Goal: Task Accomplishment & Management: Manage account settings

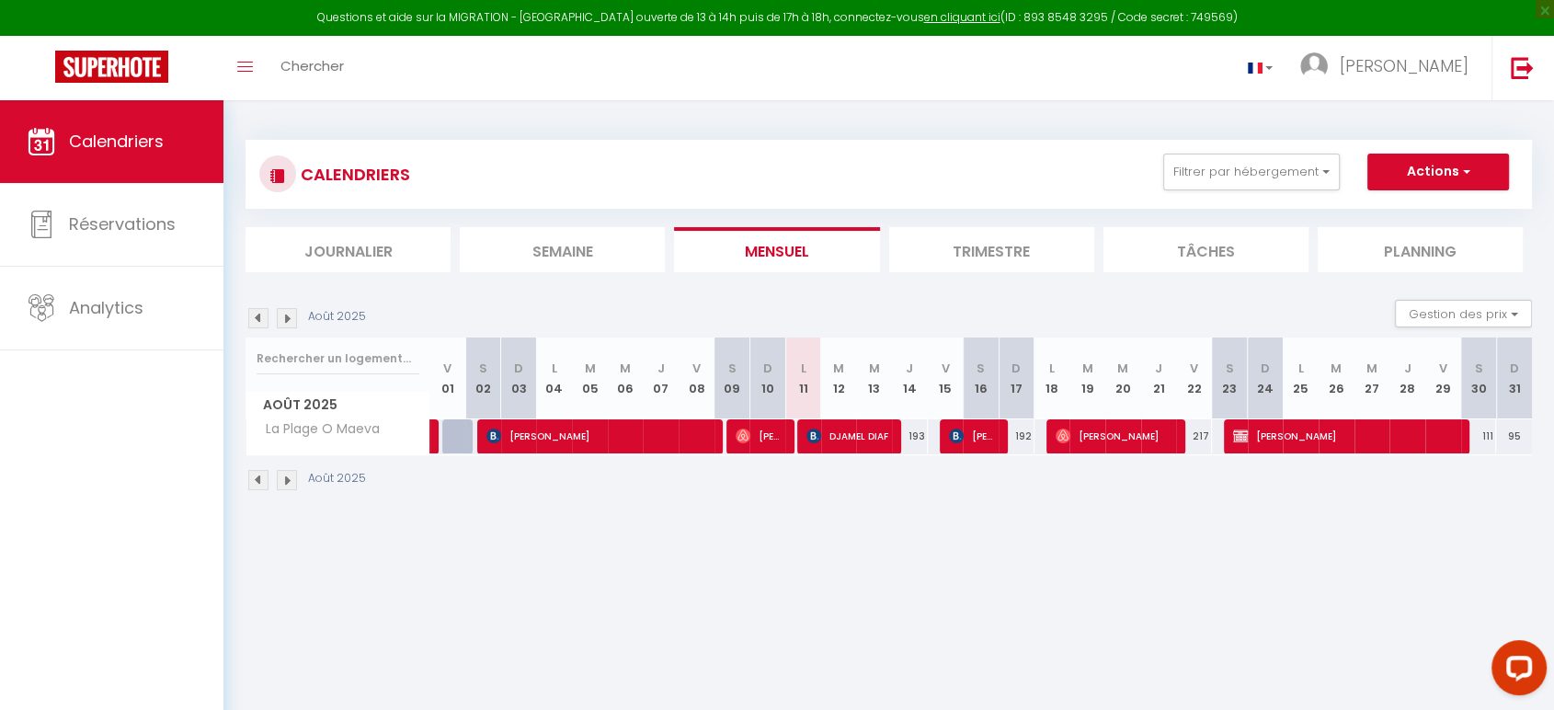
click at [261, 319] on img at bounding box center [258, 318] width 20 height 20
select select
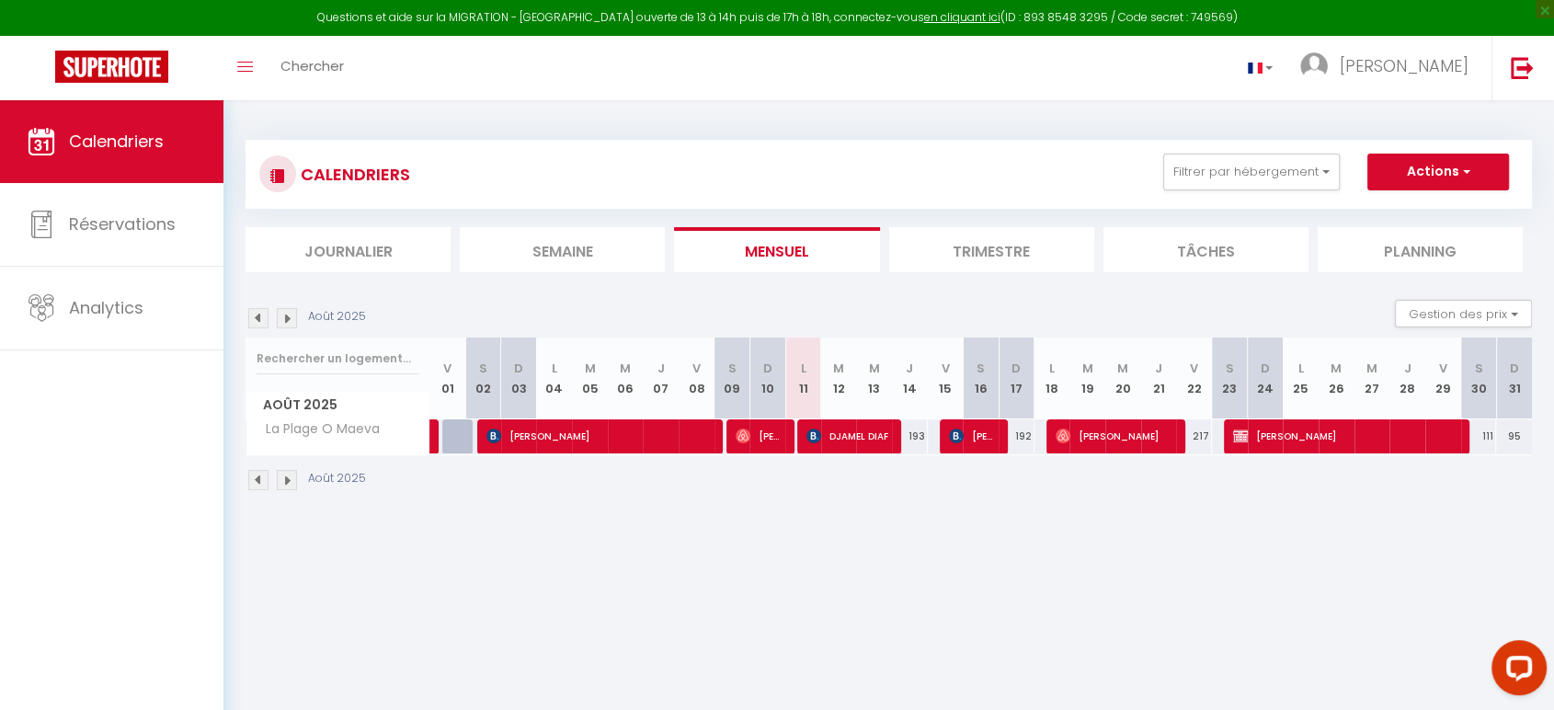
select select
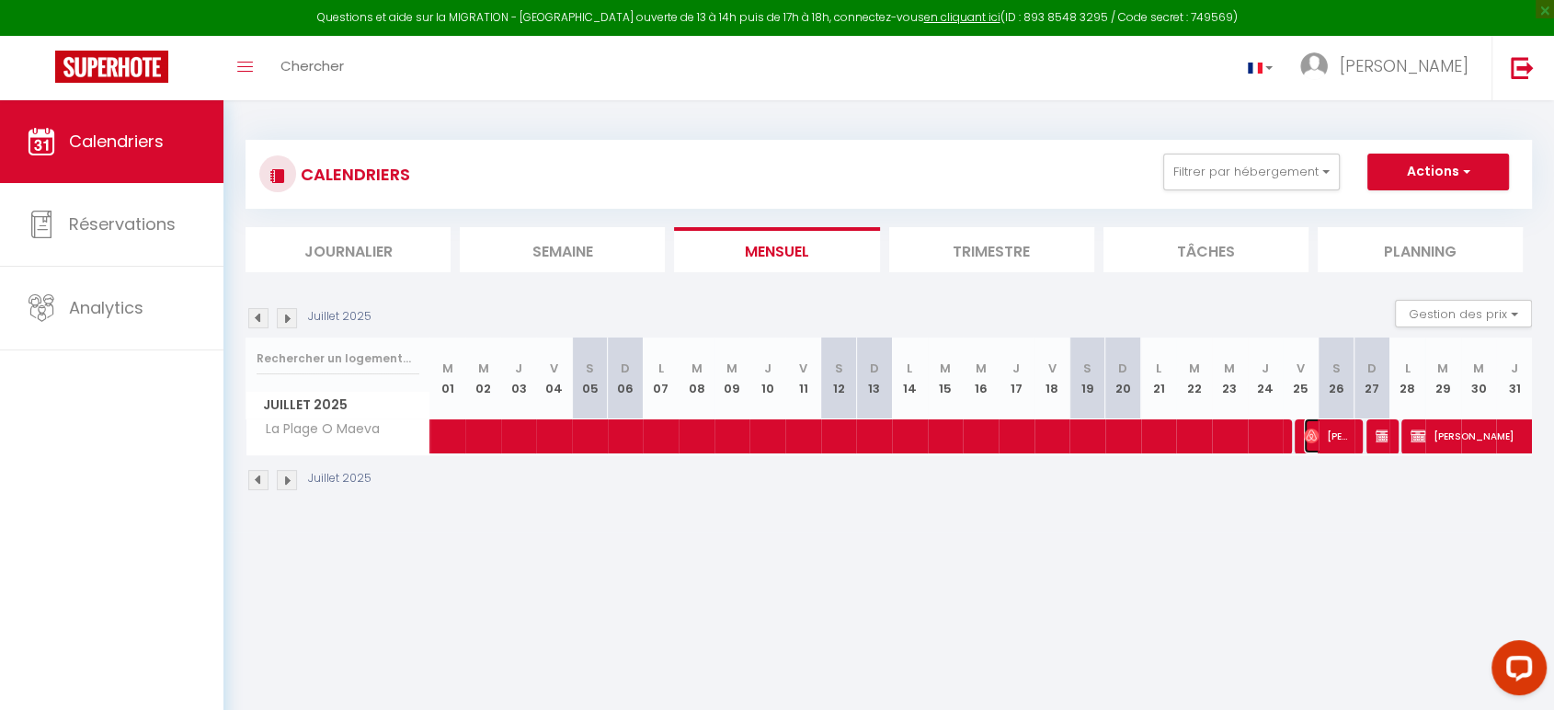
click at [1328, 437] on span "[PERSON_NAME]" at bounding box center [1328, 435] width 48 height 35
select select "OK"
select select "0"
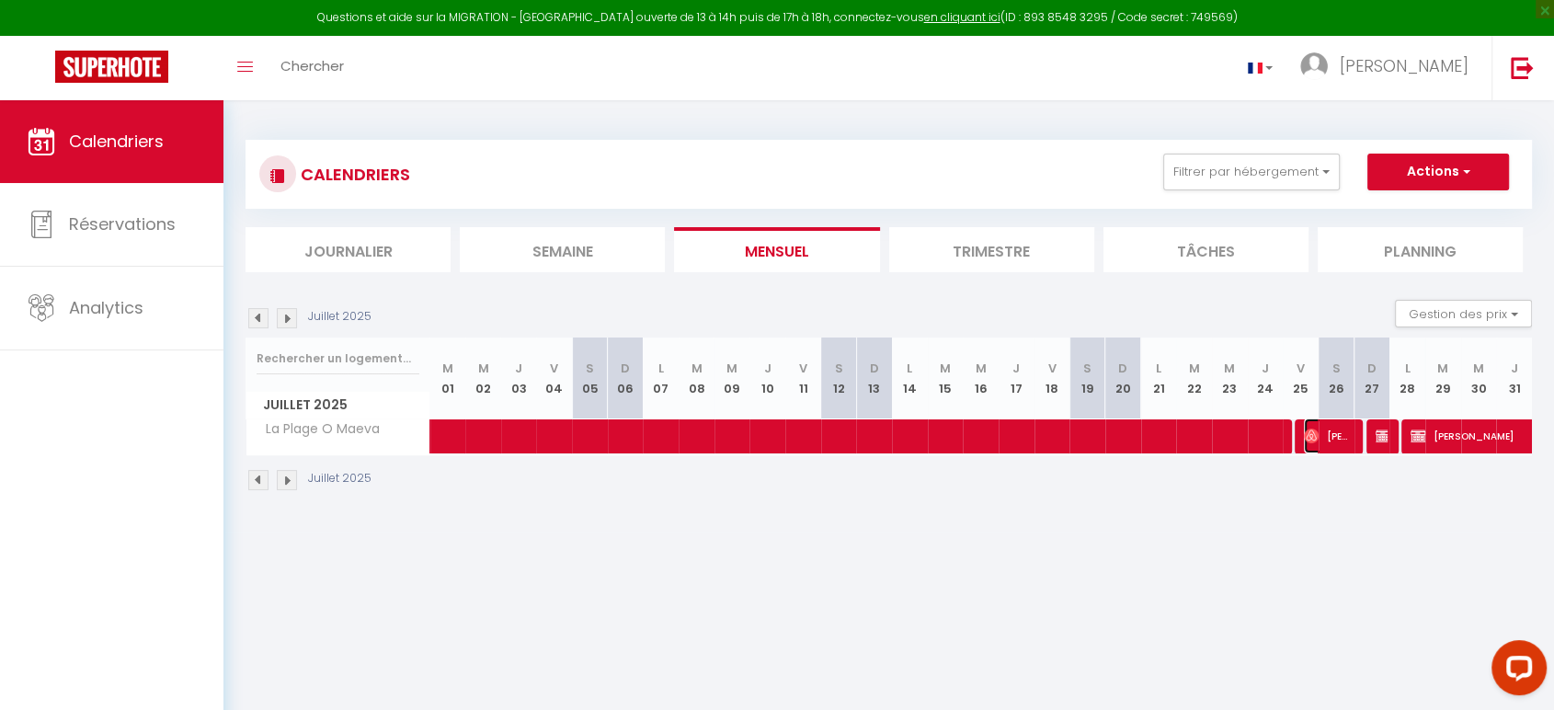
select select "1"
select select
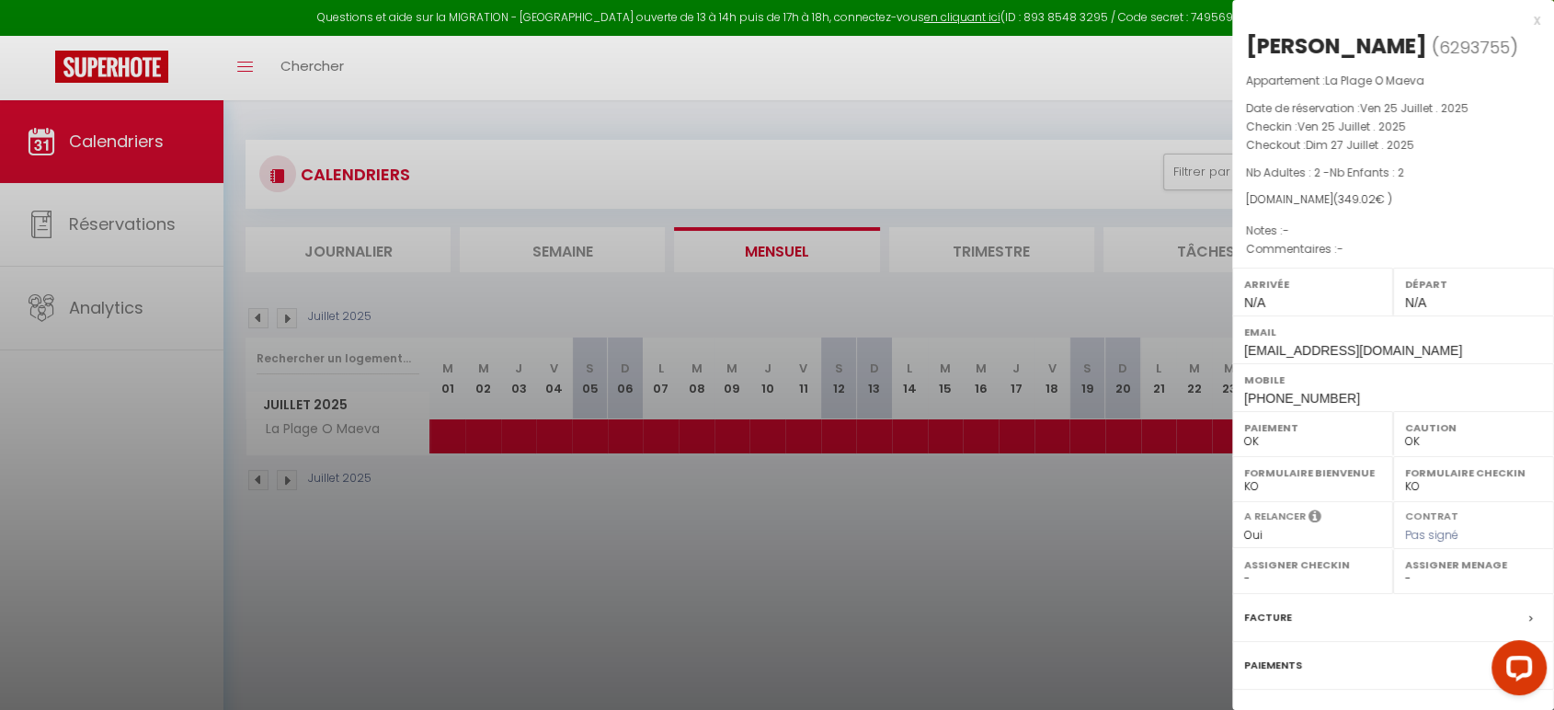
click at [605, 519] on div at bounding box center [777, 355] width 1554 height 710
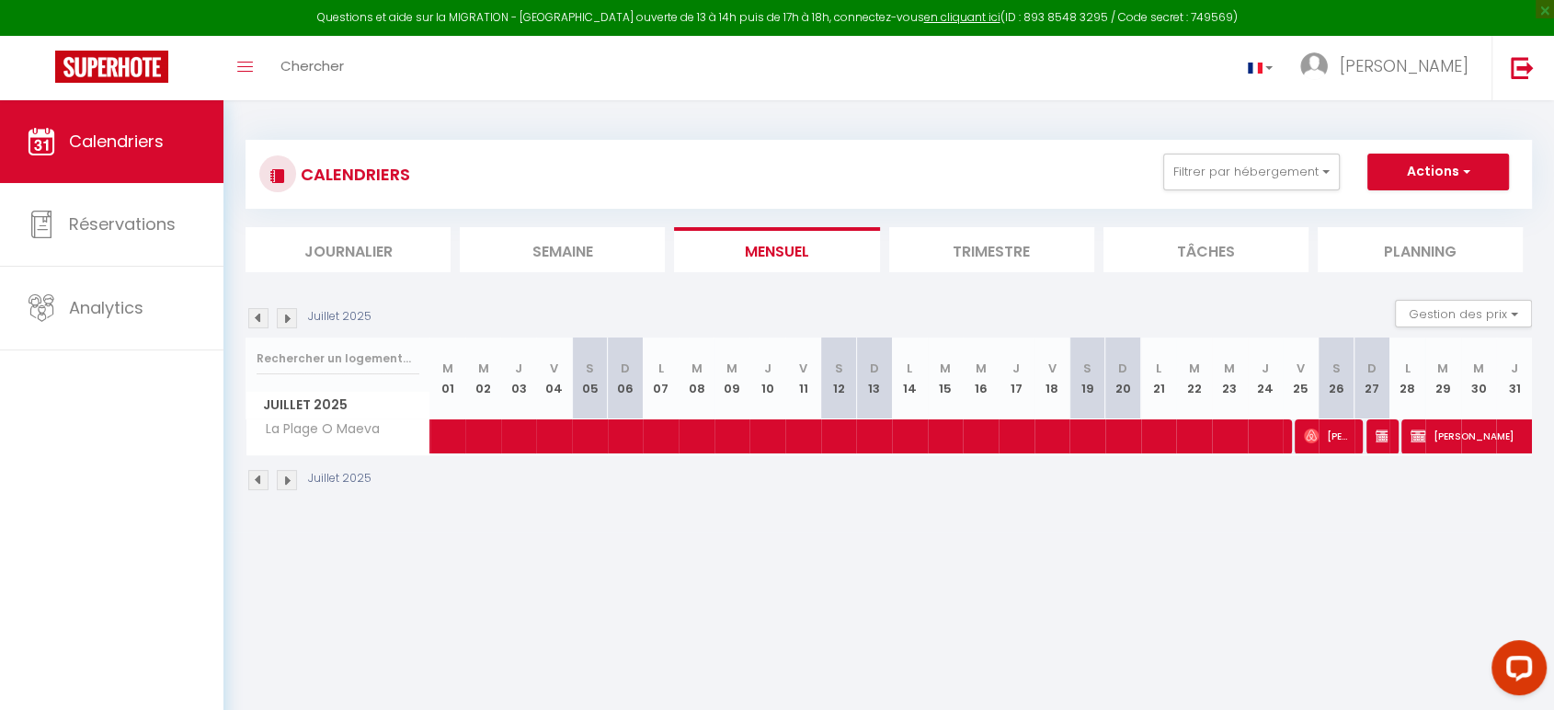
click at [1008, 249] on li "Trimestre" at bounding box center [991, 249] width 205 height 45
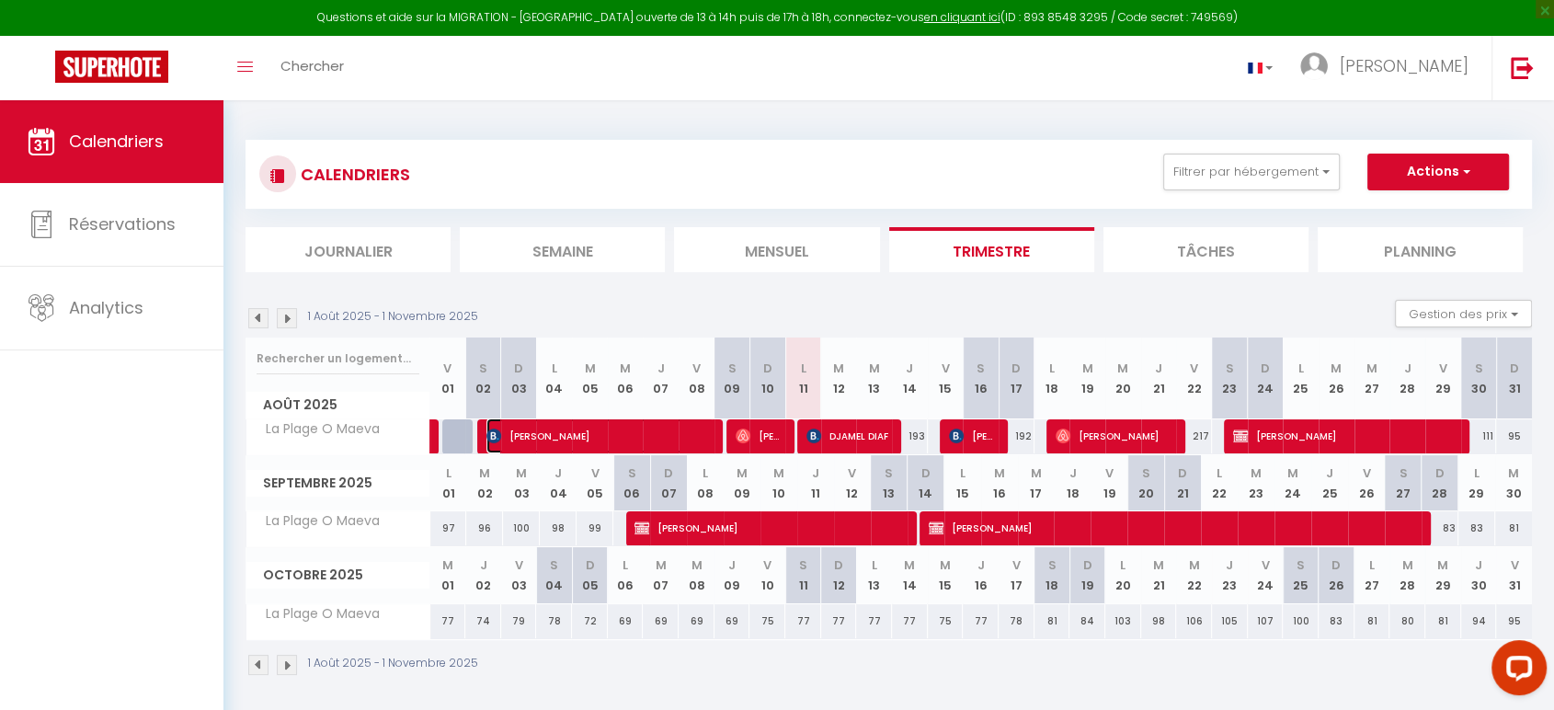
drag, startPoint x: 0, startPoint y: 691, endPoint x: 591, endPoint y: 431, distance: 645.6
click at [591, 431] on span "[PERSON_NAME]" at bounding box center [599, 435] width 227 height 35
select select "5348"
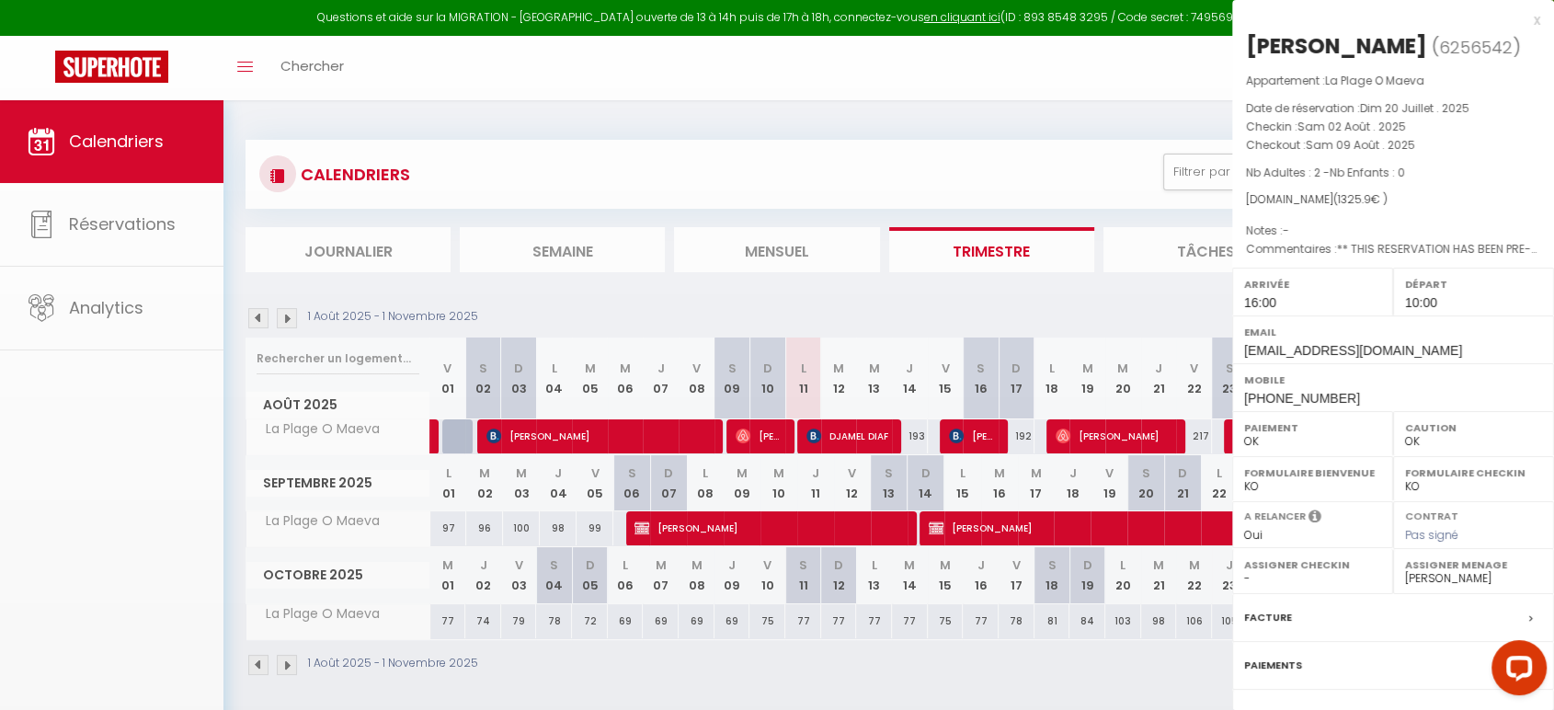
click at [591, 431] on div at bounding box center [777, 355] width 1554 height 710
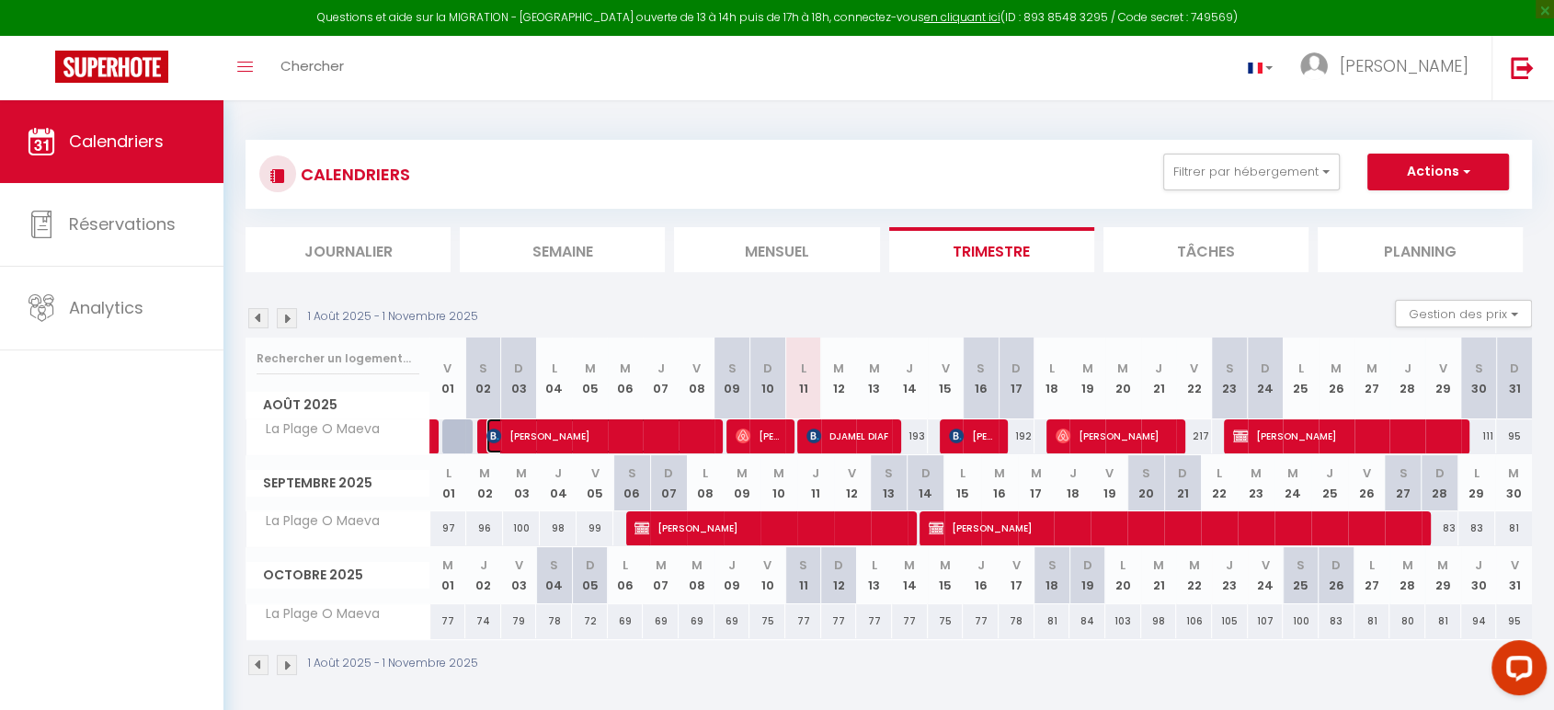
click at [591, 431] on span "[PERSON_NAME]" at bounding box center [599, 435] width 227 height 35
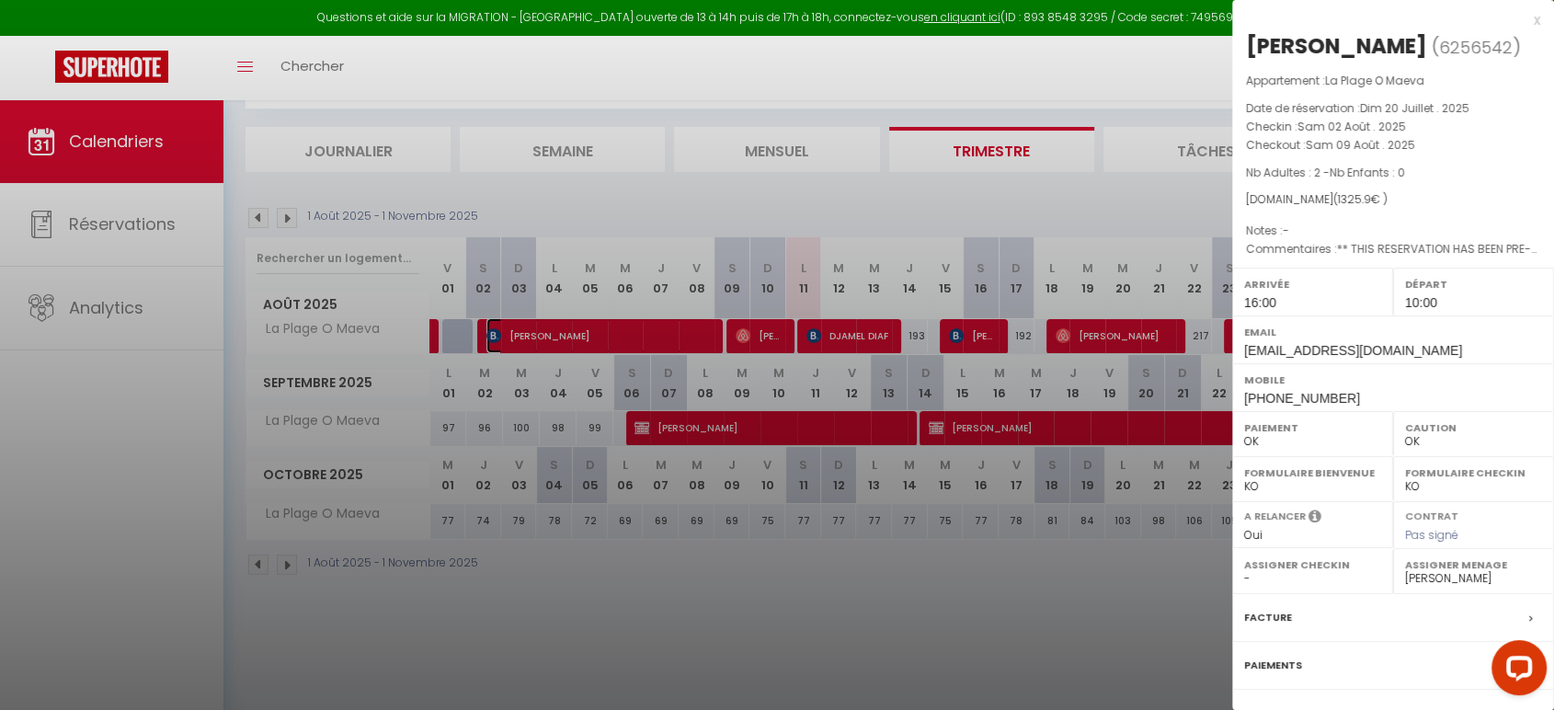
scroll to position [144, 0]
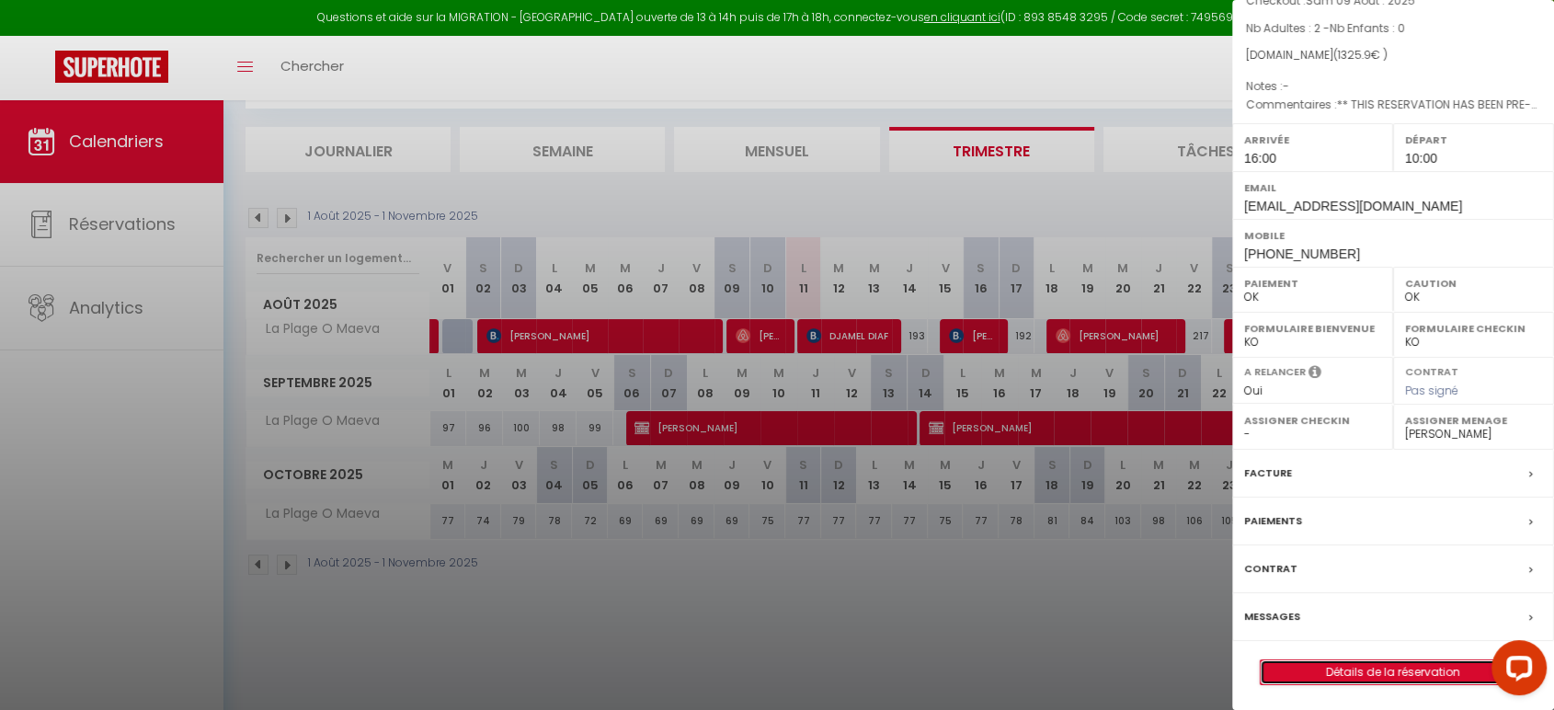
click at [1368, 674] on link "Détails de la réservation" at bounding box center [1393, 672] width 265 height 24
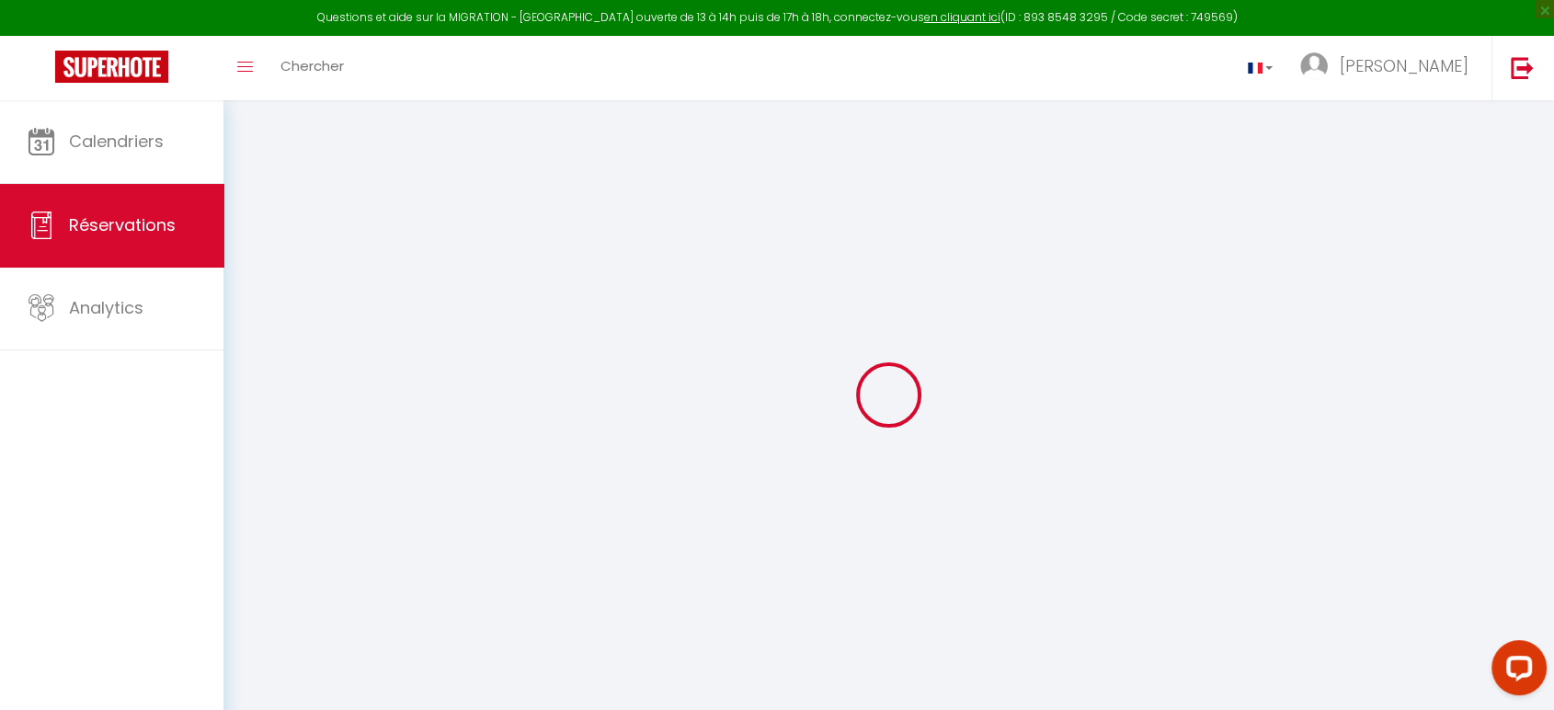
select select
checkbox input "false"
select select
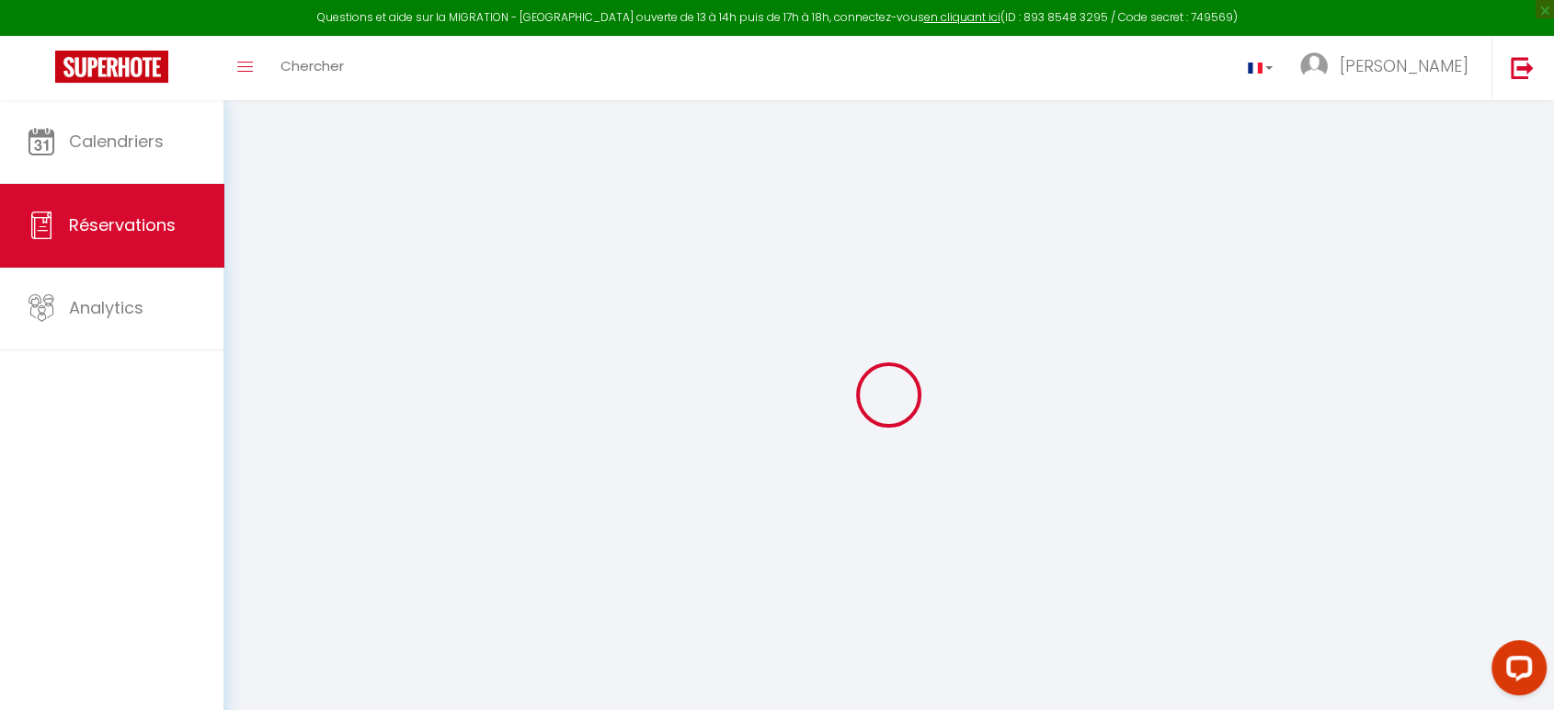
checkbox input "false"
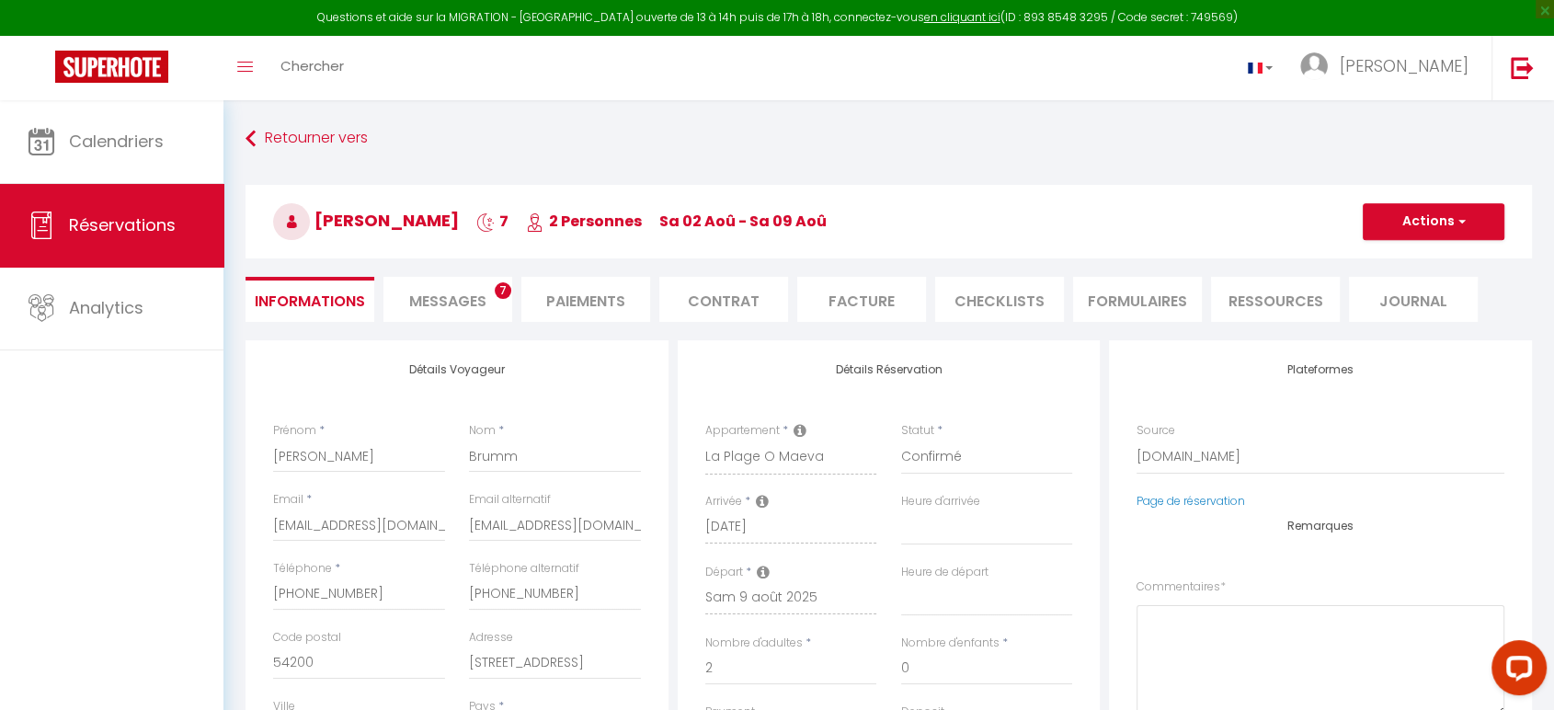
select select
checkbox input "false"
type textarea "** THIS RESERVATION HAS BEEN PRE-PAID ** BOOKING NOTE : Payment charge is EUR 1…"
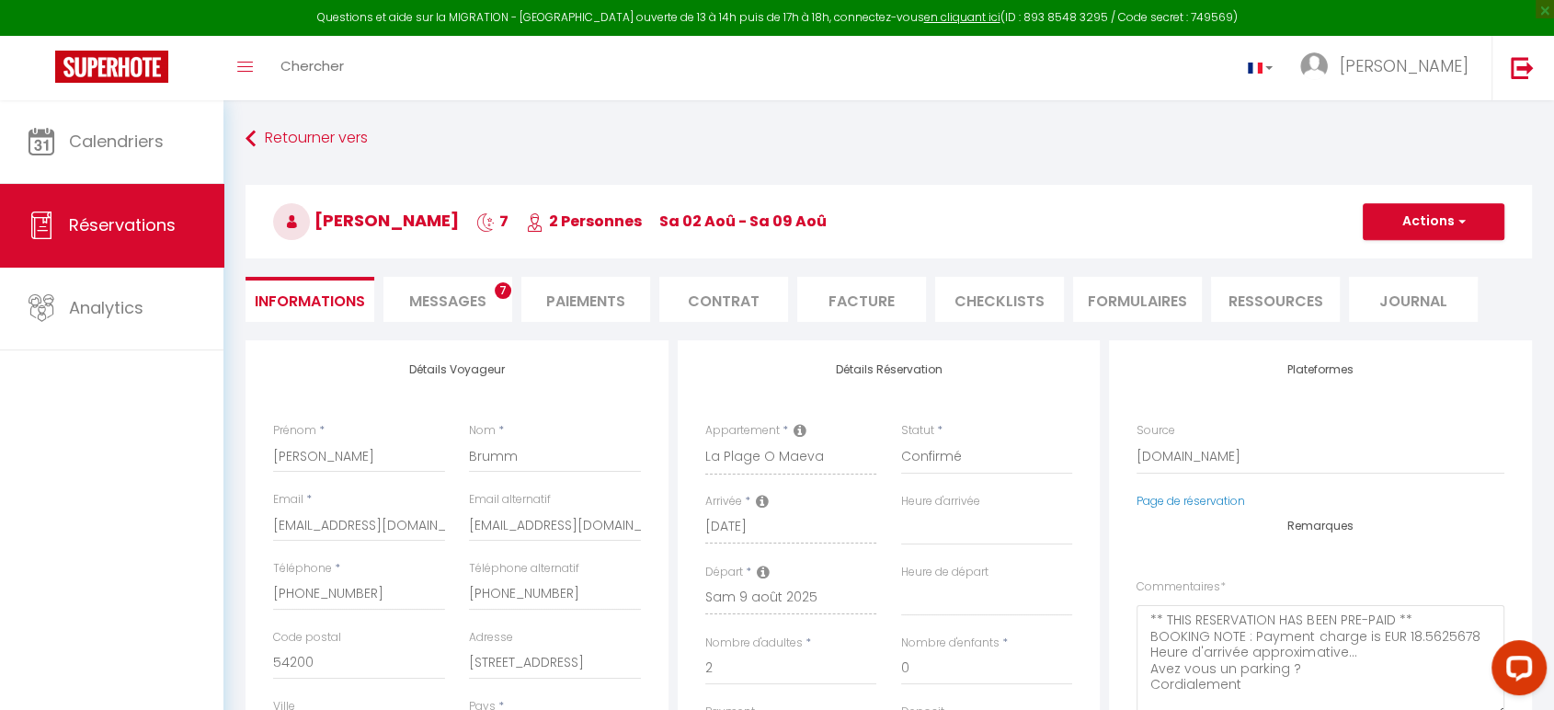
type input "59"
type input "20.16"
select select
checkbox input "false"
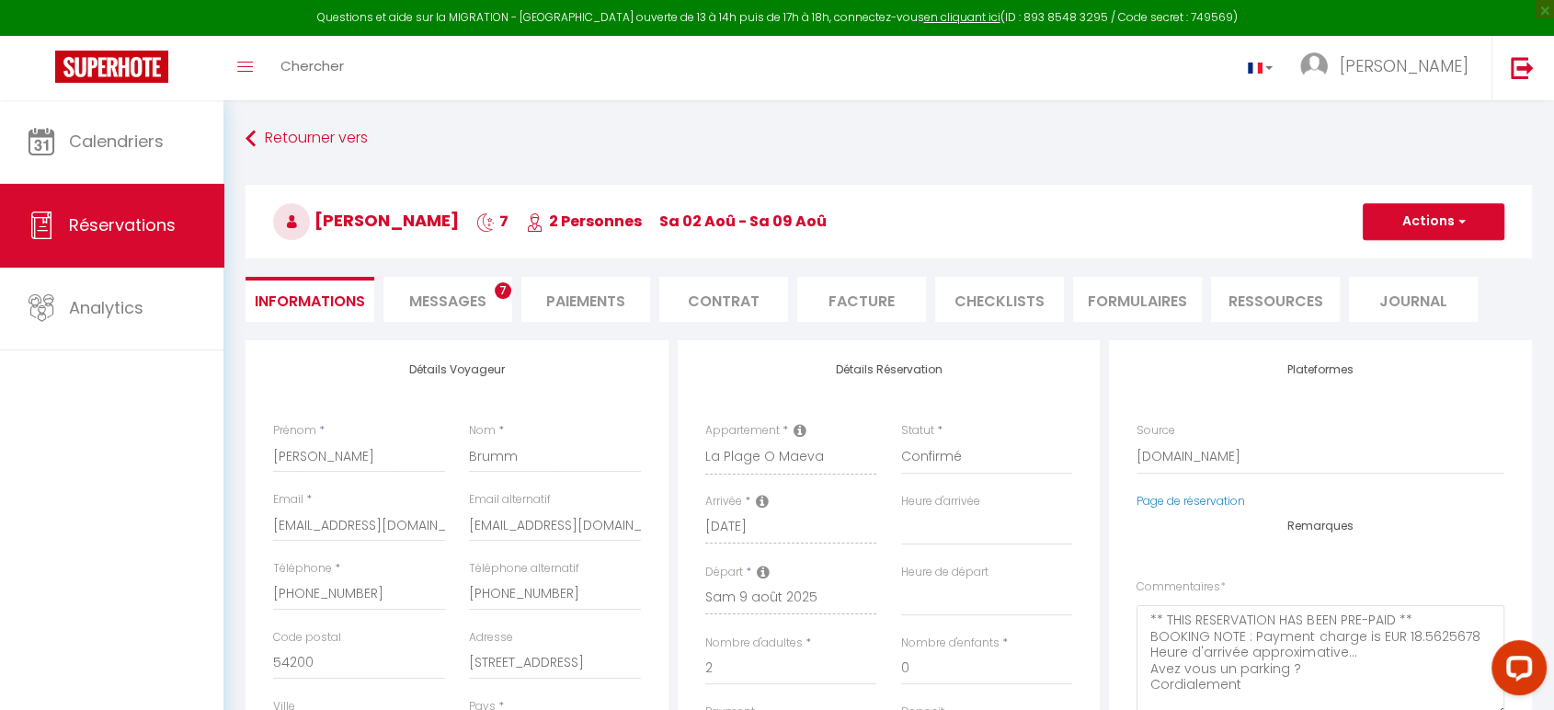
select select "16:00"
select select "10:00"
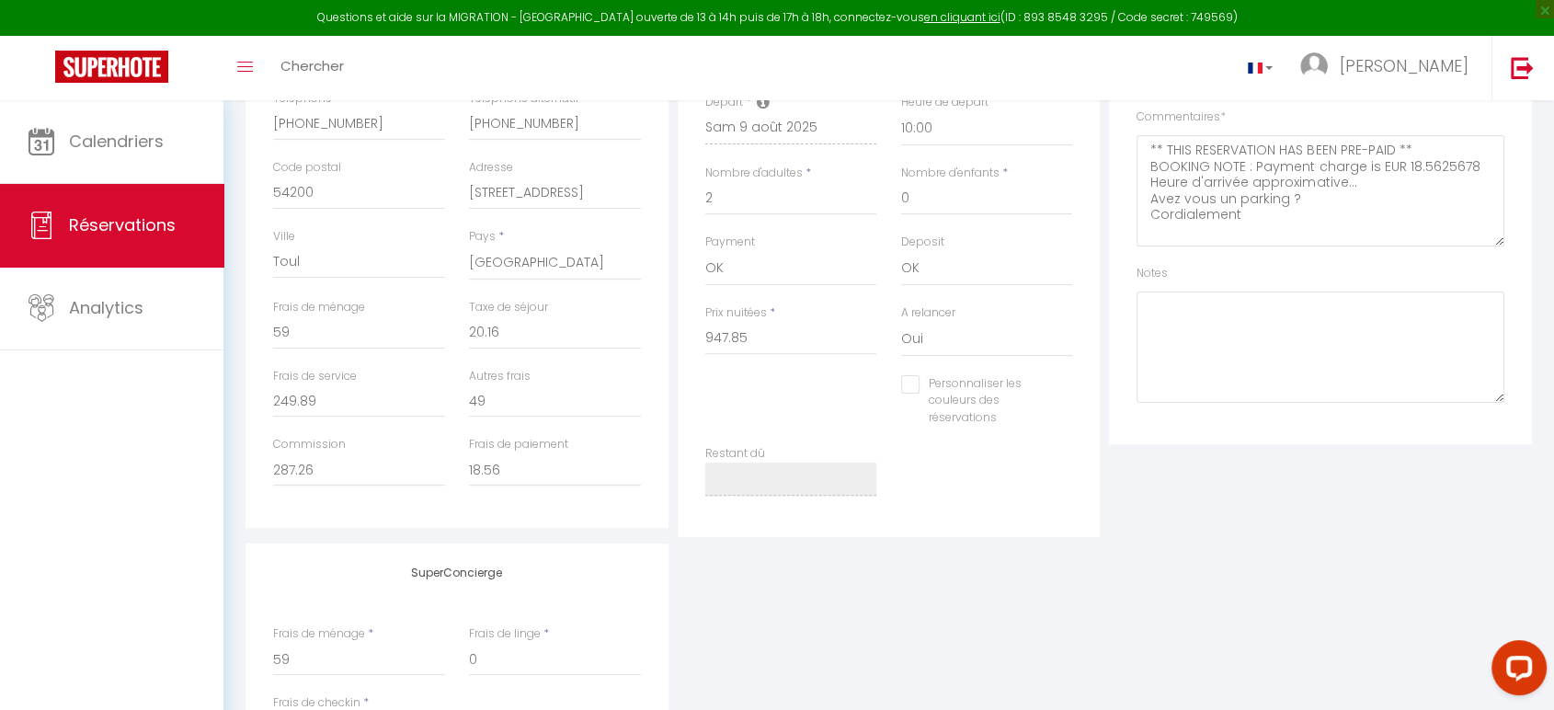
scroll to position [340, 0]
